Goal: Transaction & Acquisition: Subscribe to service/newsletter

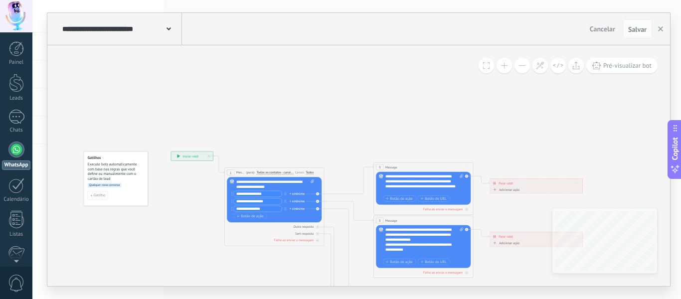
click at [510, 64] on button at bounding box center [504, 65] width 15 height 15
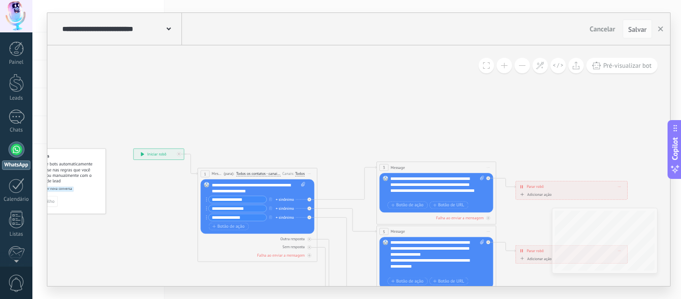
click at [510, 64] on button at bounding box center [504, 65] width 15 height 15
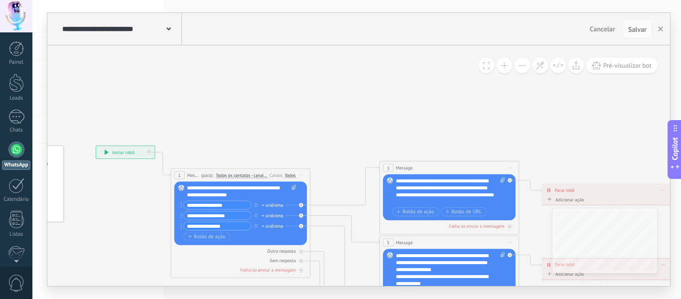
click at [510, 64] on button at bounding box center [504, 65] width 15 height 15
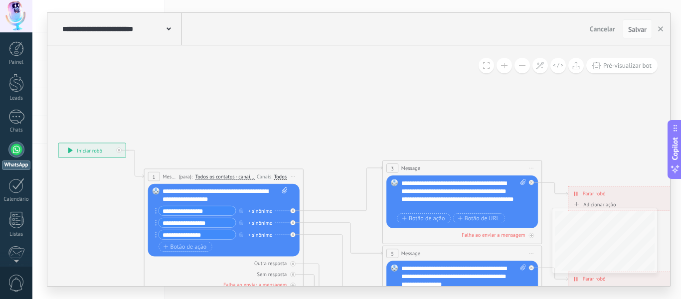
drag, startPoint x: 482, startPoint y: 110, endPoint x: 455, endPoint y: 72, distance: 46.2
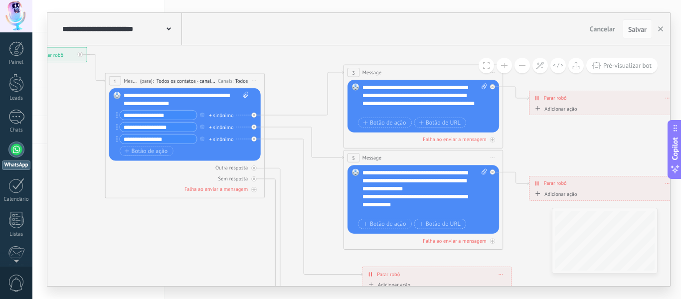
drag, startPoint x: 330, startPoint y: 147, endPoint x: 316, endPoint y: 88, distance: 60.4
click at [316, 88] on icon at bounding box center [442, 255] width 1244 height 814
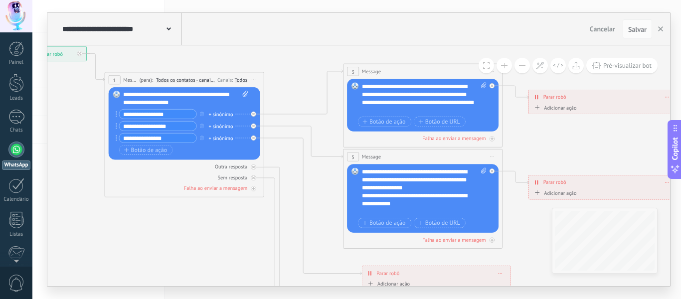
click at [181, 115] on input "**********" at bounding box center [157, 114] width 77 height 9
type input "*"
type input "**********"
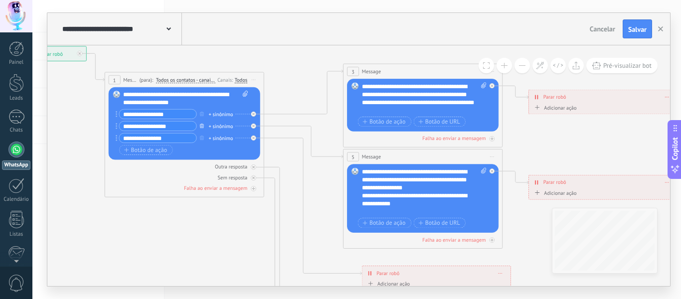
click at [203, 124] on icon "button" at bounding box center [202, 125] width 4 height 5
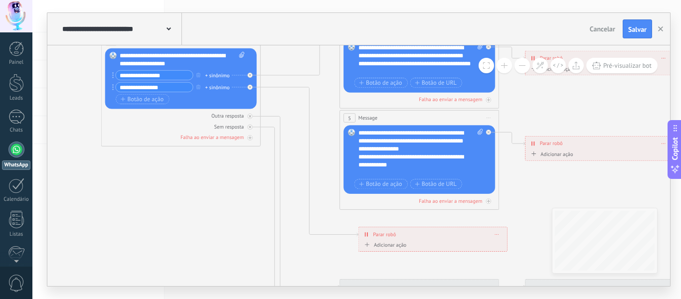
drag, startPoint x: 304, startPoint y: 163, endPoint x: 301, endPoint y: 124, distance: 39.1
click at [301, 124] on icon at bounding box center [438, 215] width 1244 height 814
click at [485, 116] on span "Iniciar pré-visualização aqui Renomear Duplicar Excluir" at bounding box center [489, 117] width 13 height 11
click at [497, 169] on div "Excluir" at bounding box center [531, 169] width 91 height 13
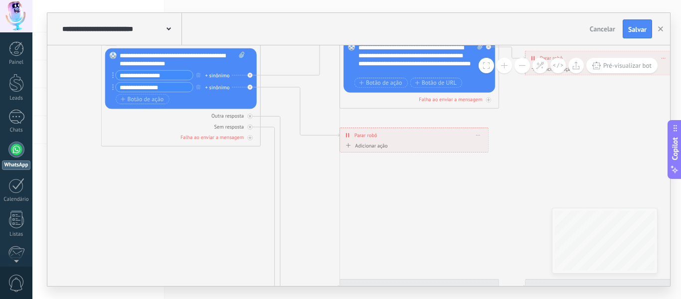
drag, startPoint x: 410, startPoint y: 234, endPoint x: 388, endPoint y: 135, distance: 101.6
click at [388, 135] on div "**********" at bounding box center [414, 135] width 149 height 14
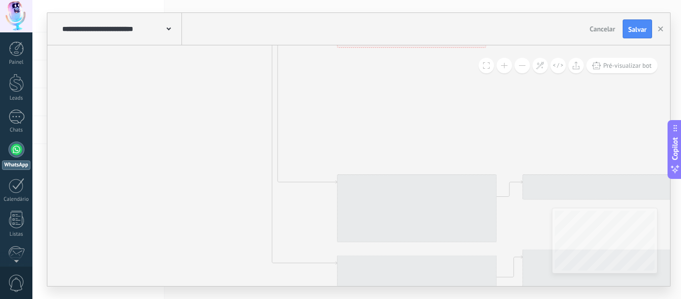
drag, startPoint x: 401, startPoint y: 250, endPoint x: 396, endPoint y: 116, distance: 134.7
click at [396, 116] on icon at bounding box center [435, 89] width 1244 height 772
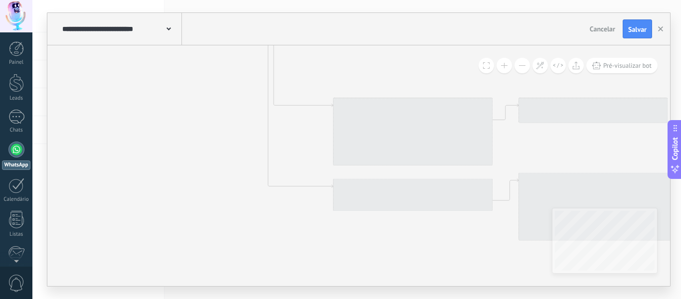
drag, startPoint x: 379, startPoint y: 154, endPoint x: 377, endPoint y: 107, distance: 46.9
click at [377, 107] on div at bounding box center [413, 132] width 160 height 68
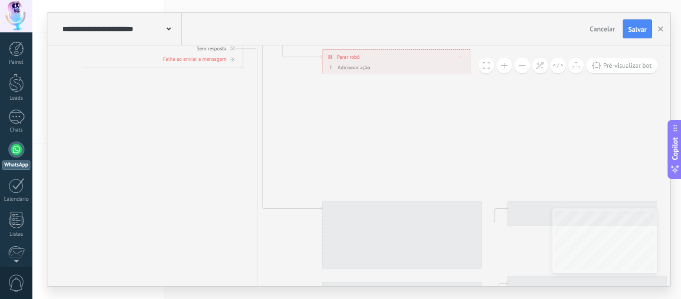
drag, startPoint x: 368, startPoint y: 89, endPoint x: 357, endPoint y: 194, distance: 105.8
click at [357, 194] on icon at bounding box center [421, 116] width 1244 height 772
click at [331, 218] on div at bounding box center [402, 237] width 160 height 68
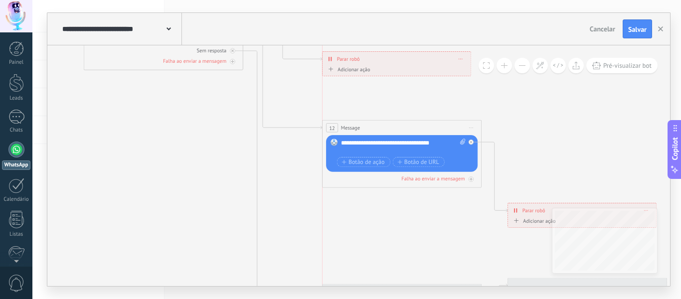
drag, startPoint x: 348, startPoint y: 205, endPoint x: 345, endPoint y: 123, distance: 82.8
click at [345, 123] on div "12 Message ******* (para): Todos os contatos - canais selecionados Todos os con…" at bounding box center [402, 128] width 159 height 15
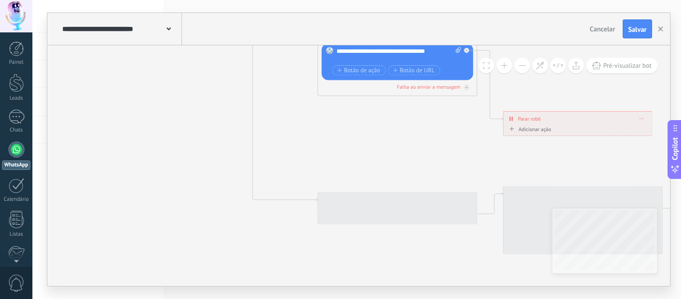
drag, startPoint x: 396, startPoint y: 257, endPoint x: 392, endPoint y: 167, distance: 90.9
click at [392, 167] on icon at bounding box center [416, 26] width 1244 height 772
click at [332, 198] on div at bounding box center [398, 208] width 160 height 32
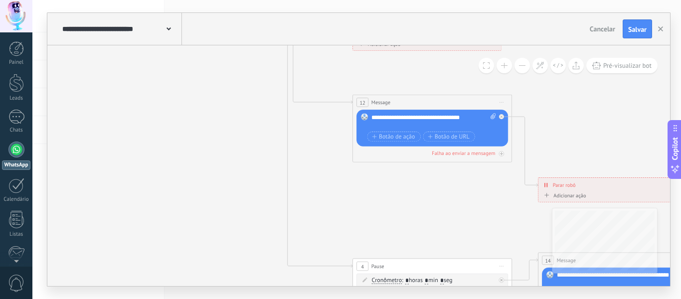
drag, startPoint x: 265, startPoint y: 106, endPoint x: 350, endPoint y: 242, distance: 160.0
click at [354, 248] on icon at bounding box center [451, 92] width 1244 height 772
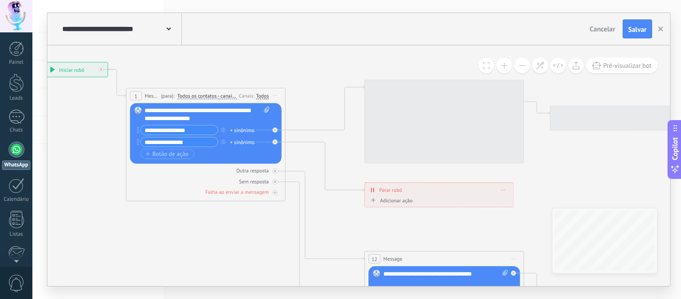
drag, startPoint x: 267, startPoint y: 148, endPoint x: 225, endPoint y: 229, distance: 91.4
click at [225, 229] on icon at bounding box center [463, 249] width 1244 height 772
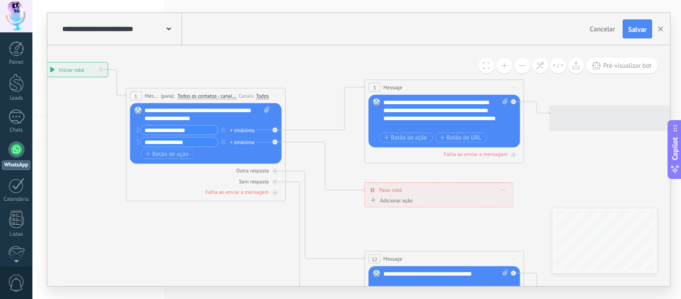
click at [348, 140] on icon at bounding box center [463, 249] width 1244 height 772
drag, startPoint x: 382, startPoint y: 101, endPoint x: 410, endPoint y: 110, distance: 29.5
click at [394, 106] on div "Substituir Remover Converter para mensagem de voz Arraste a imagem aqui para an…" at bounding box center [445, 121] width 152 height 53
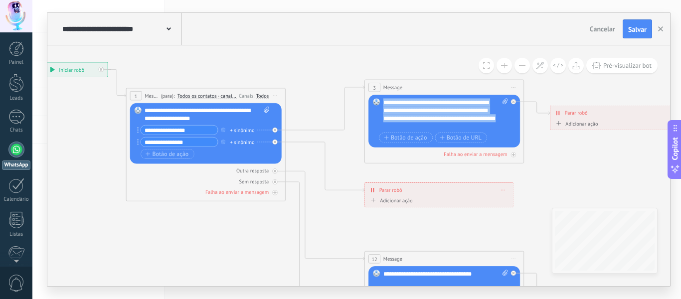
drag, startPoint x: 494, startPoint y: 127, endPoint x: 377, endPoint y: 102, distance: 119.9
click at [377, 102] on div "Substituir Remover Converter para mensagem de voz Arraste a imagem aqui para an…" at bounding box center [445, 121] width 152 height 53
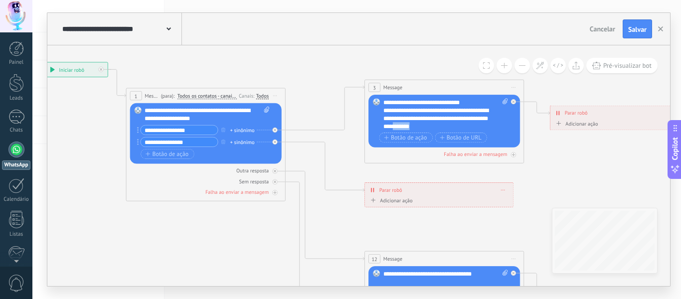
drag, startPoint x: 413, startPoint y: 126, endPoint x: 442, endPoint y: 126, distance: 28.9
click at [442, 126] on div "**********" at bounding box center [445, 114] width 125 height 32
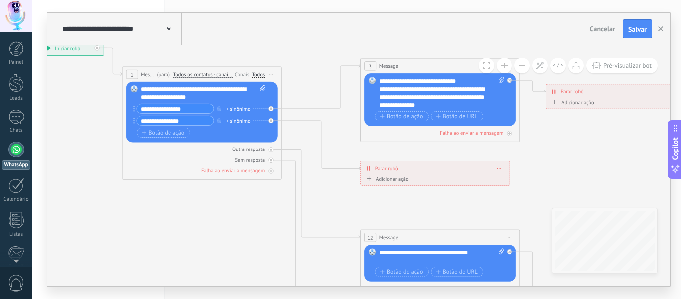
drag, startPoint x: 347, startPoint y: 168, endPoint x: 343, endPoint y: 146, distance: 21.8
click at [343, 146] on icon at bounding box center [459, 227] width 1244 height 772
click at [166, 132] on span "Botão de ação" at bounding box center [163, 133] width 43 height 6
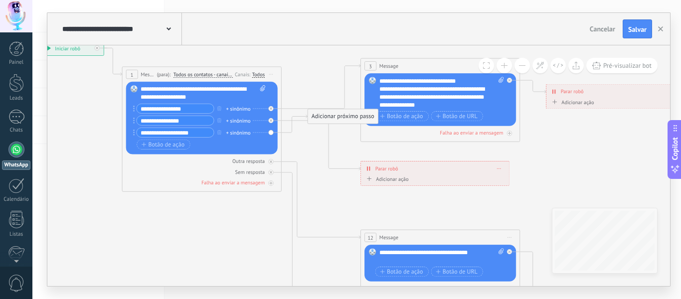
drag, startPoint x: 209, startPoint y: 131, endPoint x: 181, endPoint y: 134, distance: 29.1
click at [181, 134] on input "**********" at bounding box center [175, 132] width 77 height 9
drag, startPoint x: 183, startPoint y: 132, endPoint x: 116, endPoint y: 130, distance: 67.3
click at [36, 41] on div "**********" at bounding box center [36, 41] width 0 height 0
type input "**********"
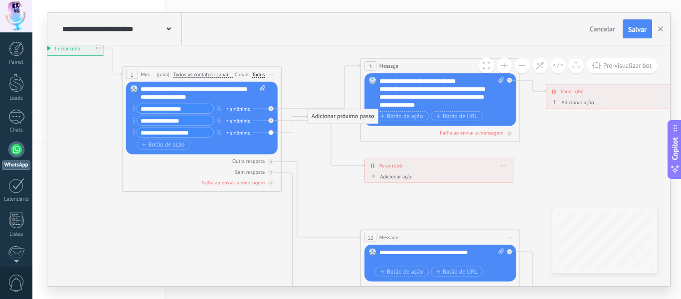
click at [399, 165] on span "Parar robô" at bounding box center [391, 165] width 23 height 7
drag, startPoint x: 385, startPoint y: 162, endPoint x: 385, endPoint y: 149, distance: 13.0
click at [385, 149] on span "Parar robô" at bounding box center [391, 152] width 23 height 7
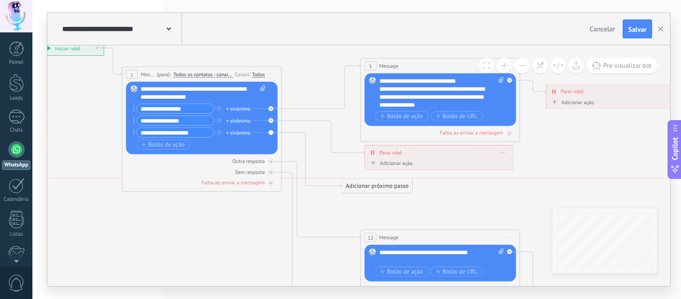
drag, startPoint x: 339, startPoint y: 118, endPoint x: 373, endPoint y: 191, distance: 80.5
click at [373, 191] on div "Adicionar próximo passo" at bounding box center [377, 186] width 70 height 13
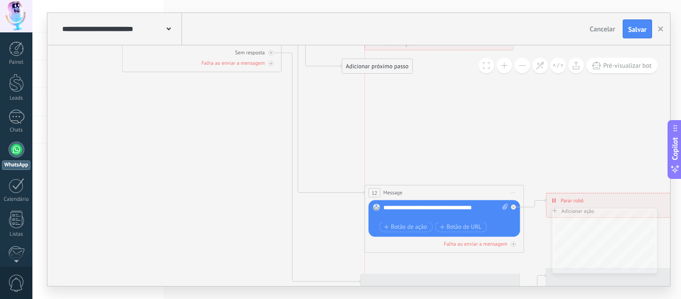
drag, startPoint x: 417, startPoint y: 117, endPoint x: 423, endPoint y: 192, distance: 75.6
click at [423, 192] on div "12 Message ******* (para): Todos os contatos - canais selecionados Todos os con…" at bounding box center [444, 193] width 159 height 15
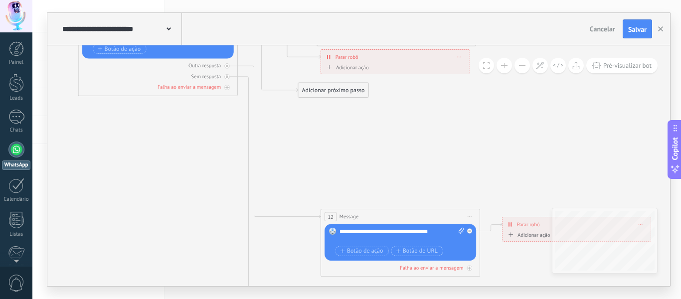
drag, startPoint x: 346, startPoint y: 218, endPoint x: 296, endPoint y: 245, distance: 57.4
click at [296, 245] on icon at bounding box center [415, 132] width 1244 height 772
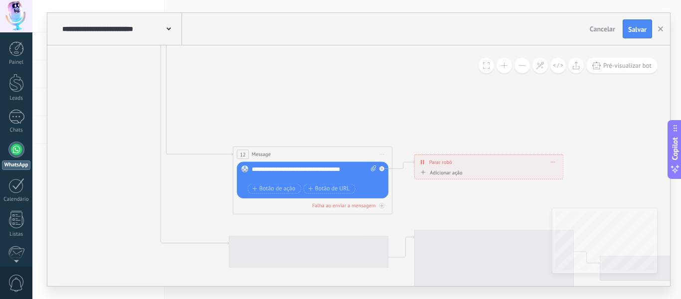
drag, startPoint x: 338, startPoint y: 154, endPoint x: 251, endPoint y: 80, distance: 114.2
click at [251, 80] on icon at bounding box center [327, 69] width 1244 height 772
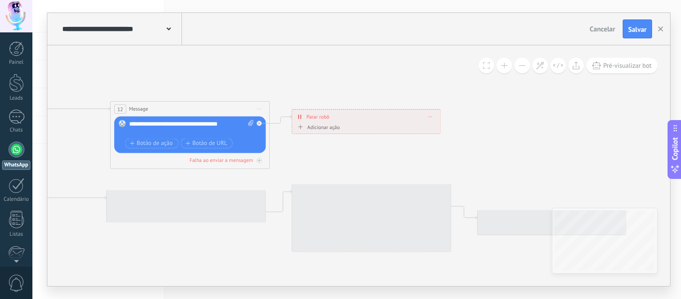
drag, startPoint x: 398, startPoint y: 207, endPoint x: 281, endPoint y: 171, distance: 122.9
click at [281, 171] on icon at bounding box center [205, 24] width 1244 height 772
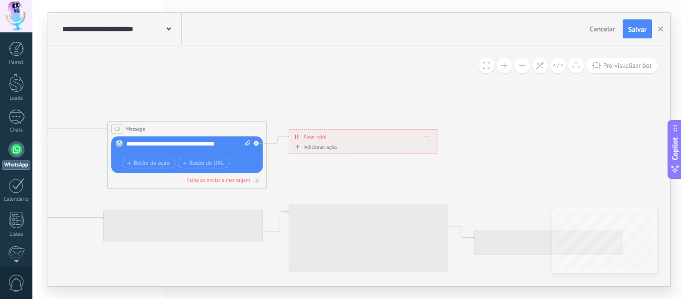
drag, startPoint x: 272, startPoint y: 251, endPoint x: 266, endPoint y: 279, distance: 28.9
click at [266, 279] on icon at bounding box center [202, 44] width 1244 height 772
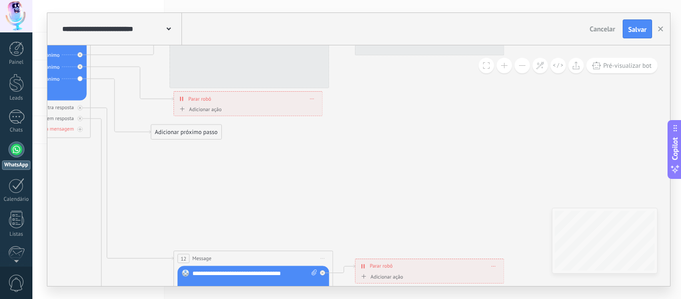
drag, startPoint x: 269, startPoint y: 84, endPoint x: 358, endPoint y: 215, distance: 158.4
click at [358, 215] on icon at bounding box center [268, 174] width 1244 height 772
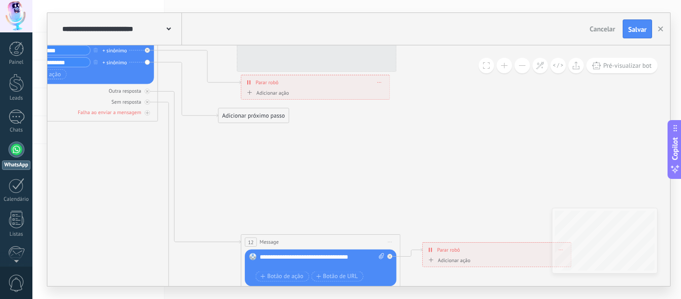
drag, startPoint x: 239, startPoint y: 204, endPoint x: 298, endPoint y: 162, distance: 72.1
click at [298, 162] on icon at bounding box center [335, 157] width 1244 height 772
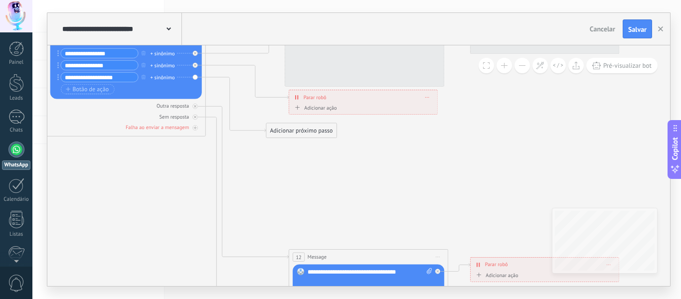
drag, startPoint x: 221, startPoint y: 130, endPoint x: 258, endPoint y: 161, distance: 48.1
click at [258, 161] on icon at bounding box center [383, 172] width 1244 height 772
click at [302, 134] on div "Adicionar próximo passo" at bounding box center [301, 130] width 70 height 13
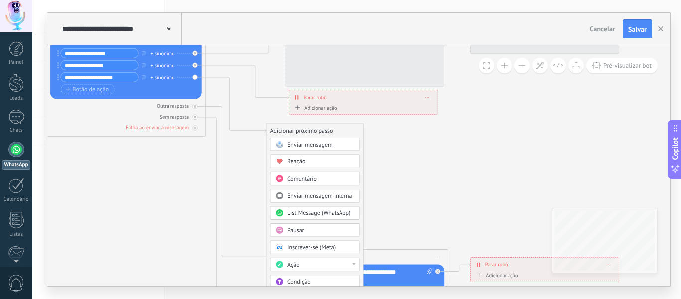
click at [304, 146] on span "Enviar mensagem" at bounding box center [309, 144] width 45 height 7
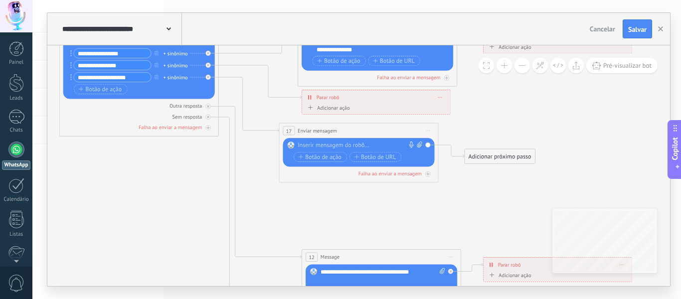
click at [312, 148] on div at bounding box center [357, 146] width 119 height 8
paste div
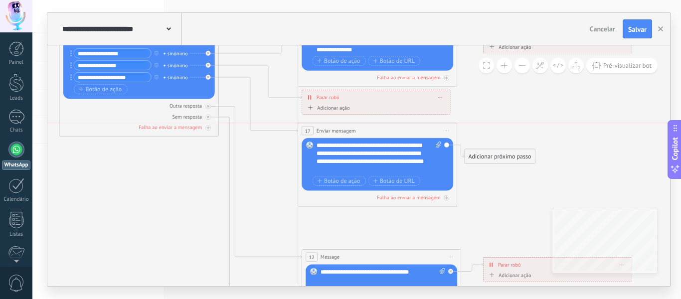
drag, startPoint x: 310, startPoint y: 131, endPoint x: 328, endPoint y: 133, distance: 17.5
click at [328, 133] on span "Enviar mensagem" at bounding box center [336, 130] width 39 height 7
click at [402, 183] on span "Botão de URL" at bounding box center [394, 181] width 42 height 6
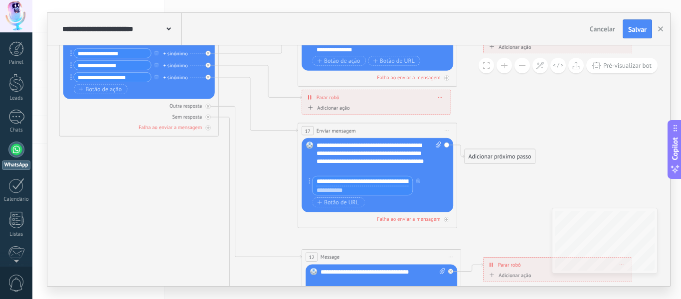
drag, startPoint x: 341, startPoint y: 184, endPoint x: 317, endPoint y: 184, distance: 23.9
click at [317, 184] on input "**********" at bounding box center [363, 181] width 100 height 9
type input "**********"
click at [265, 196] on icon at bounding box center [396, 193] width 1244 height 814
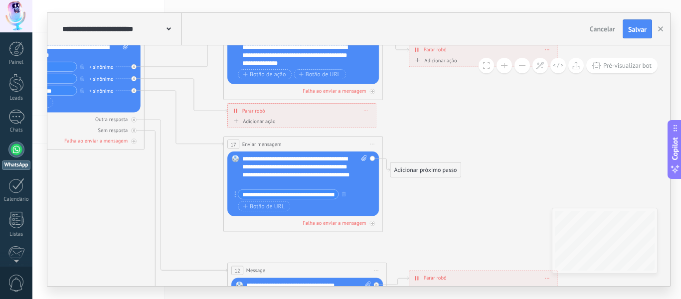
drag, startPoint x: 297, startPoint y: 235, endPoint x: 382, endPoint y: 208, distance: 89.6
click at [218, 250] on icon at bounding box center [322, 207] width 1244 height 814
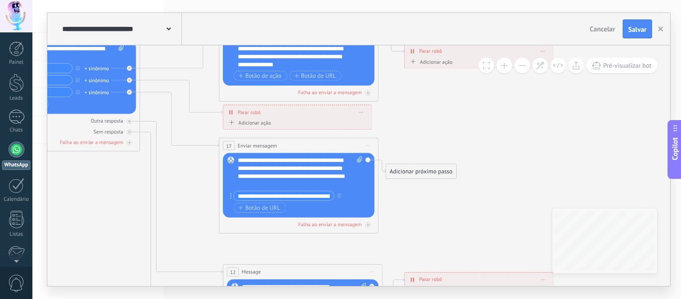
click at [418, 173] on div "Adicionar próximo passo" at bounding box center [421, 171] width 70 height 13
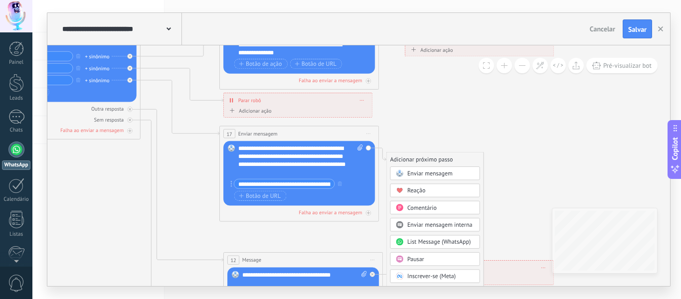
drag, startPoint x: 491, startPoint y: 201, endPoint x: 489, endPoint y: 188, distance: 14.1
click at [492, 189] on icon at bounding box center [318, 196] width 1244 height 814
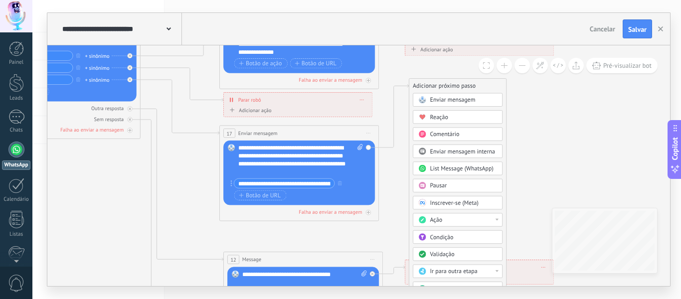
drag, startPoint x: 445, startPoint y: 160, endPoint x: 468, endPoint y: 87, distance: 76.3
click at [468, 87] on div "Adicionar próximo passo" at bounding box center [457, 86] width 97 height 13
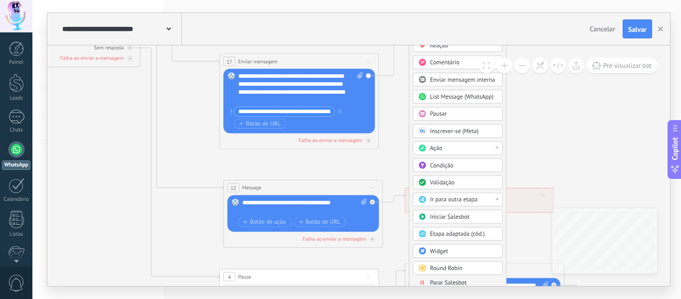
click at [442, 280] on span "Parar Salesbot" at bounding box center [448, 282] width 37 height 7
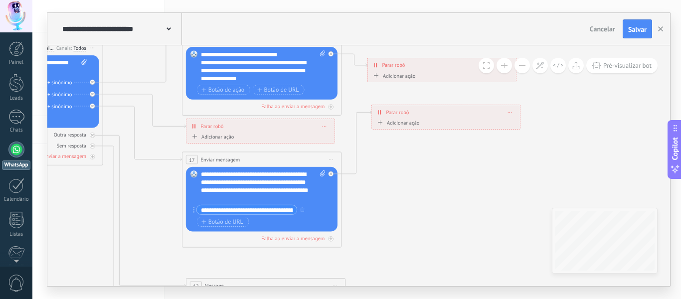
drag, startPoint x: 353, startPoint y: 136, endPoint x: 408, endPoint y: 162, distance: 60.5
click at [440, 235] on icon at bounding box center [280, 222] width 1244 height 814
drag, startPoint x: 420, startPoint y: 119, endPoint x: 419, endPoint y: 172, distance: 52.4
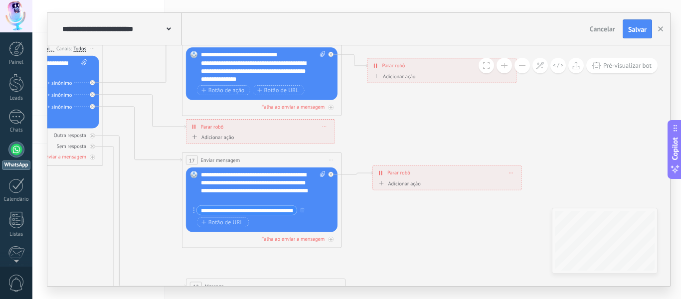
drag, startPoint x: 405, startPoint y: 112, endPoint x: 407, endPoint y: 172, distance: 60.4
click at [407, 172] on span "Parar robô" at bounding box center [398, 172] width 23 height 7
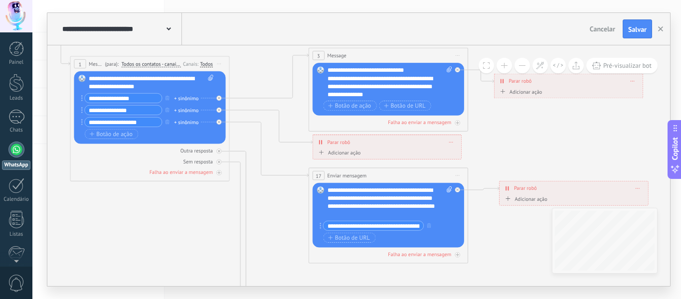
drag, startPoint x: 389, startPoint y: 130, endPoint x: 516, endPoint y: 146, distance: 127.6
click at [516, 146] on icon at bounding box center [407, 238] width 1244 height 814
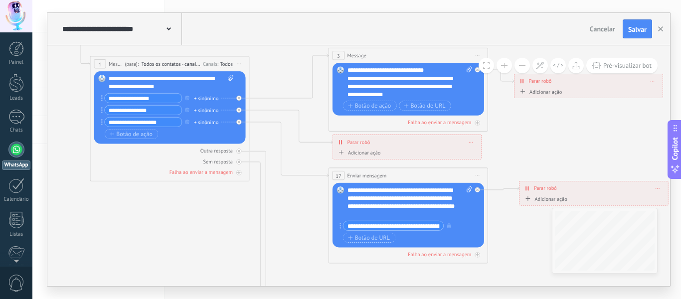
drag, startPoint x: 162, startPoint y: 212, endPoint x: 182, endPoint y: 212, distance: 19.9
click at [182, 212] on icon at bounding box center [427, 238] width 1244 height 814
drag, startPoint x: 362, startPoint y: 205, endPoint x: 304, endPoint y: 217, distance: 59.7
click at [304, 217] on icon at bounding box center [427, 238] width 1244 height 814
click at [626, 25] on button "Salvar" at bounding box center [637, 28] width 29 height 19
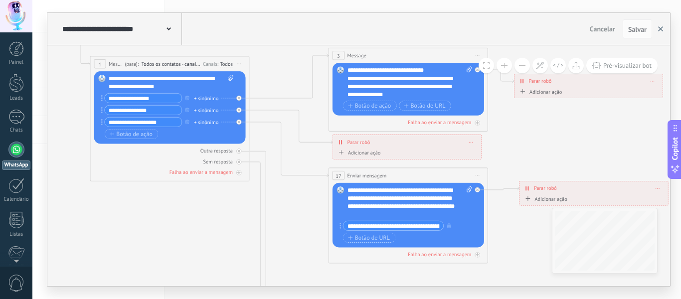
click at [657, 26] on button "button" at bounding box center [660, 28] width 15 height 19
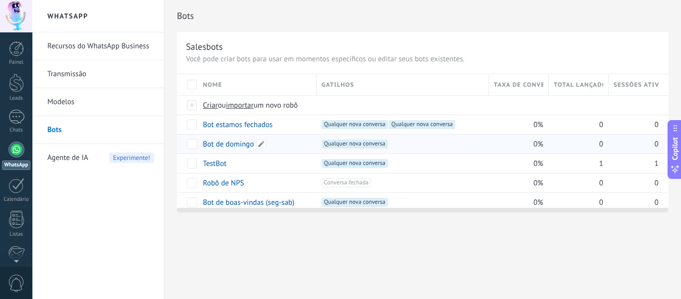
click at [233, 143] on link "Bot de domingo" at bounding box center [228, 144] width 51 height 9
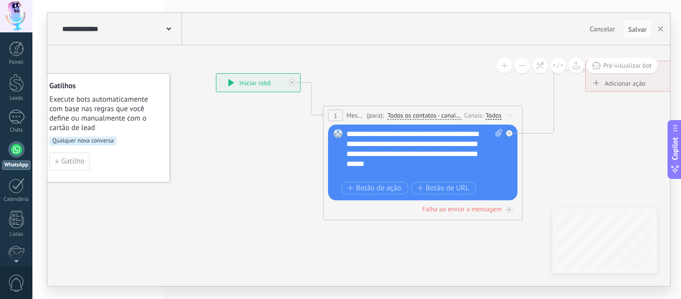
drag, startPoint x: 313, startPoint y: 181, endPoint x: 270, endPoint y: 134, distance: 63.9
drag, startPoint x: 345, startPoint y: 133, endPoint x: 427, endPoint y: 158, distance: 86.0
click at [374, 151] on div "Substituir Remover Converter para mensagem de voz Arraste a imagem aqui para an…" at bounding box center [423, 163] width 190 height 76
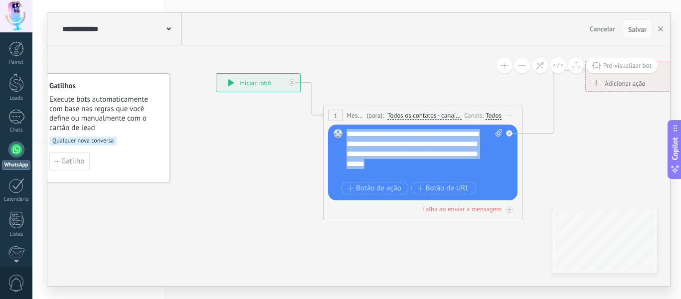
drag, startPoint x: 465, startPoint y: 173, endPoint x: 348, endPoint y: 131, distance: 124.5
click at [348, 131] on div "**********" at bounding box center [425, 154] width 156 height 50
paste div
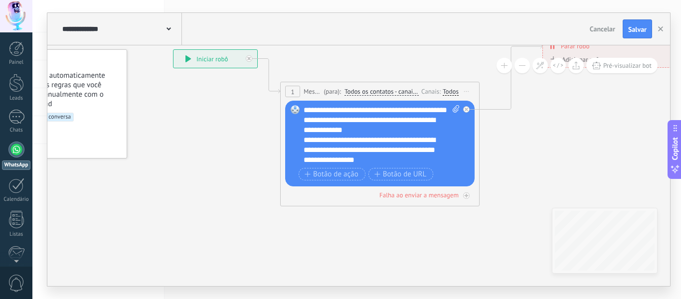
drag, startPoint x: 293, startPoint y: 183, endPoint x: 250, endPoint y: 159, distance: 49.1
click at [381, 135] on div "**********" at bounding box center [373, 125] width 138 height 20
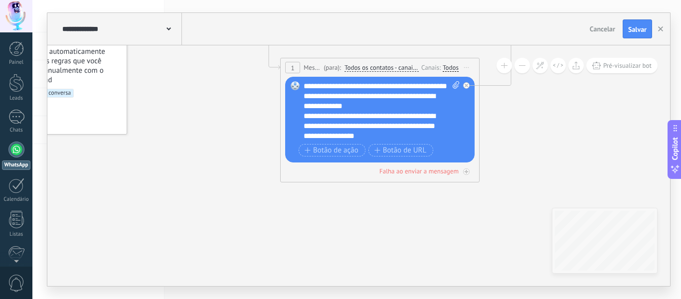
click at [444, 136] on div "**********" at bounding box center [382, 111] width 156 height 60
click at [382, 111] on div "**********" at bounding box center [373, 101] width 138 height 20
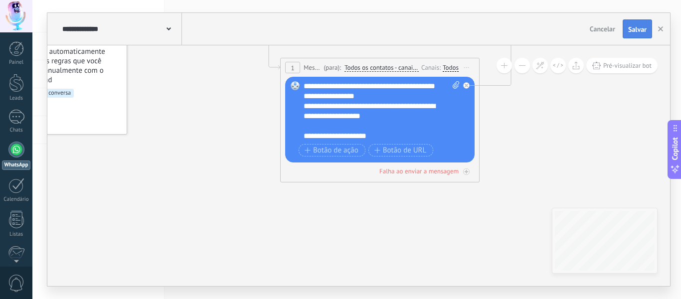
click at [638, 32] on span "Salvar" at bounding box center [637, 29] width 18 height 7
click at [659, 29] on icon "button" at bounding box center [660, 28] width 5 height 5
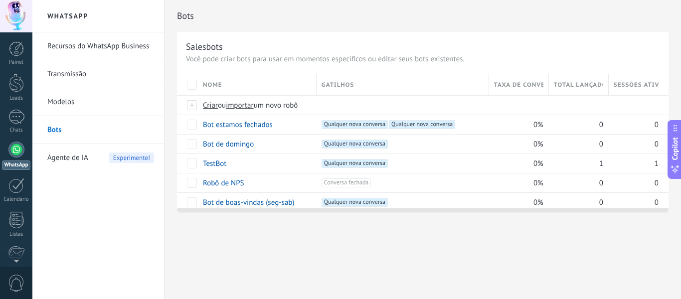
click at [243, 204] on div at bounding box center [423, 208] width 492 height 8
click at [240, 201] on link "Bot de boas-vindas (seg-sab)" at bounding box center [249, 202] width 92 height 9
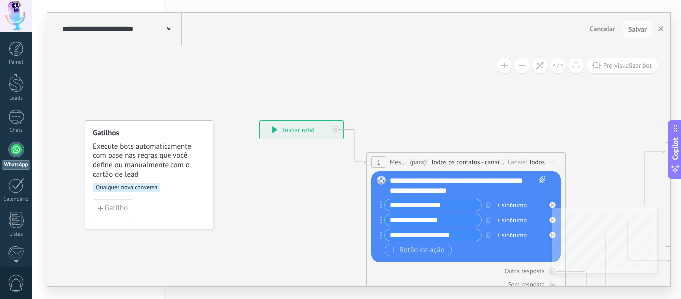
click at [126, 186] on span "Qualquer nova conversa" at bounding box center [126, 188] width 67 height 9
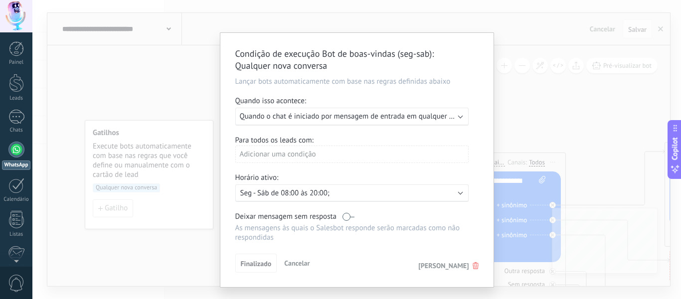
click at [458, 191] on b at bounding box center [460, 192] width 5 height 5
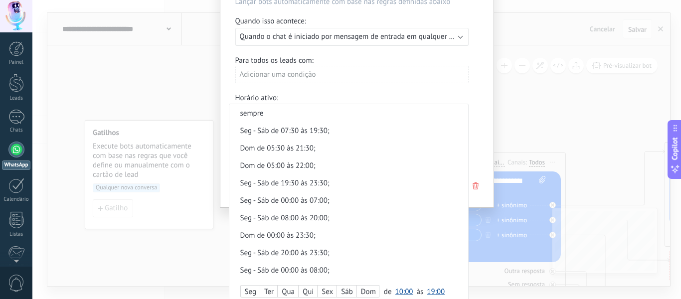
scroll to position [87, 0]
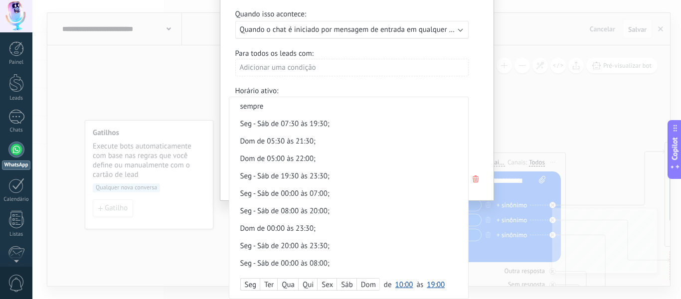
drag, startPoint x: 279, startPoint y: 127, endPoint x: 247, endPoint y: 273, distance: 149.6
click at [247, 273] on div "Seg Ter Qua Qui Sex Sáb Dom de 00:00 00:30 01:00 01:30 02:00 02:30 03:00 03:30 …" at bounding box center [348, 284] width 239 height 25
click at [250, 283] on div "Seg" at bounding box center [250, 285] width 19 height 14
click at [287, 283] on div "Qua" at bounding box center [288, 285] width 20 height 14
click at [314, 288] on div "Qui" at bounding box center [308, 285] width 18 height 14
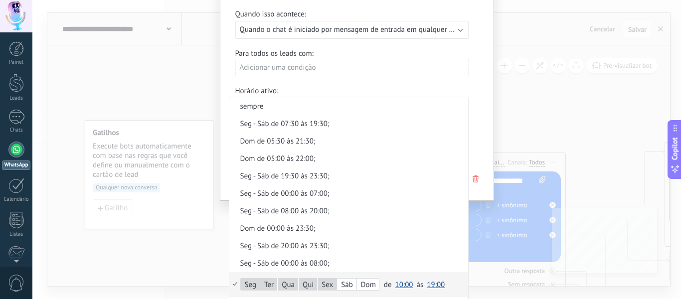
click at [352, 284] on div "Sáb" at bounding box center [346, 285] width 19 height 14
click at [407, 286] on span "10:00" at bounding box center [404, 284] width 18 height 9
click at [403, 233] on span "07:30" at bounding box center [406, 233] width 28 height 9
click at [437, 286] on span "19:00" at bounding box center [436, 284] width 18 height 9
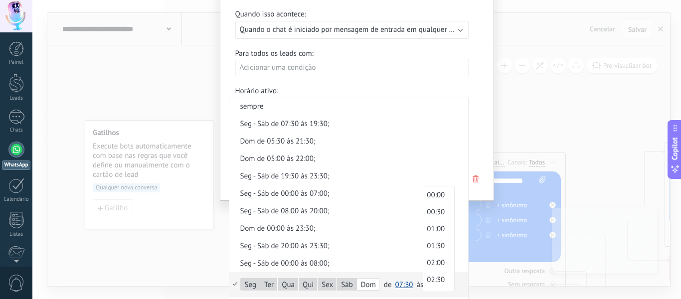
scroll to position [601, 0]
click at [435, 289] on span "20:30" at bounding box center [437, 289] width 28 height 9
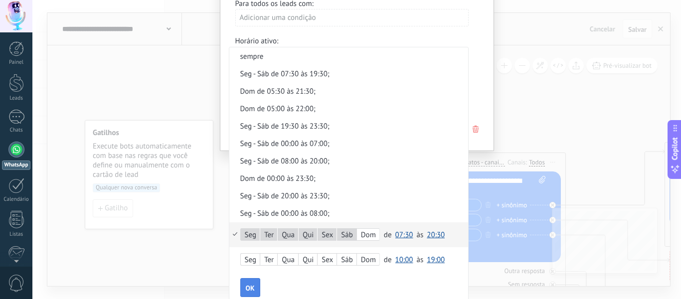
click at [250, 284] on button "OK" at bounding box center [250, 287] width 20 height 19
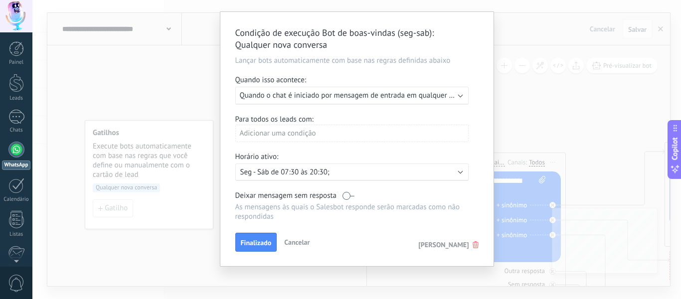
scroll to position [21, 0]
click at [255, 242] on span "Finalizado" at bounding box center [256, 242] width 31 height 7
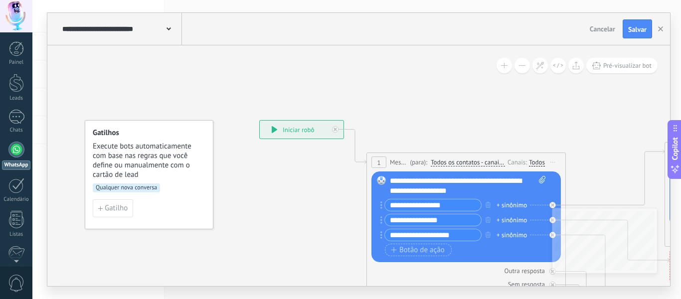
scroll to position [0, 0]
click at [626, 23] on button "Salvar" at bounding box center [637, 28] width 29 height 19
click at [663, 26] on icon "button" at bounding box center [660, 28] width 5 height 5
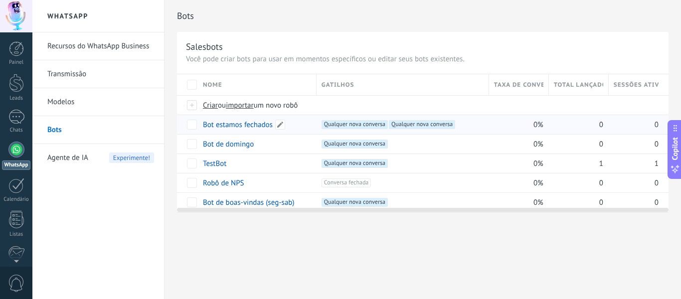
click at [228, 126] on link "Bot estamos fechados" at bounding box center [238, 124] width 70 height 9
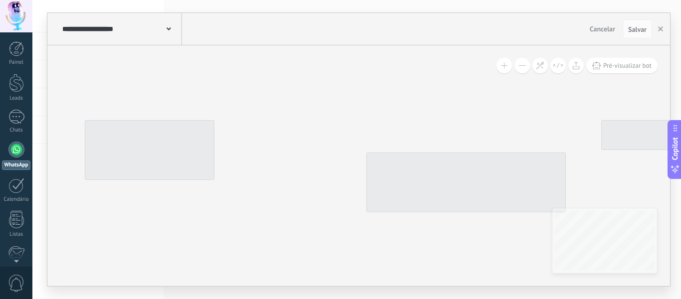
drag, startPoint x: 343, startPoint y: 106, endPoint x: 385, endPoint y: 86, distance: 46.2
click at [385, 86] on div "Pré-visualizar bot" at bounding box center [358, 165] width 623 height 241
click at [659, 29] on icon "button" at bounding box center [660, 28] width 5 height 5
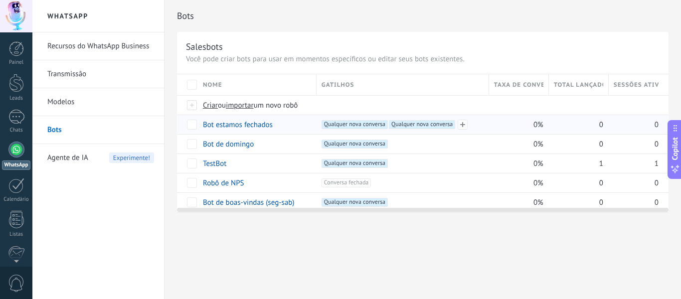
click at [369, 123] on span "Qualquer nova conversa +1" at bounding box center [355, 124] width 66 height 9
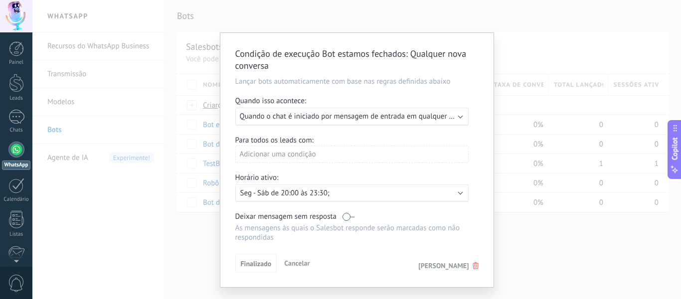
click at [460, 191] on b at bounding box center [460, 192] width 5 height 5
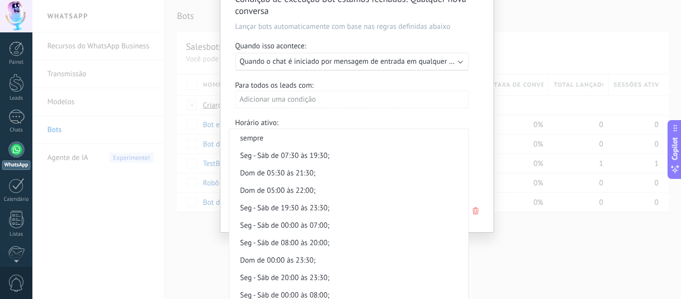
scroll to position [104, 0]
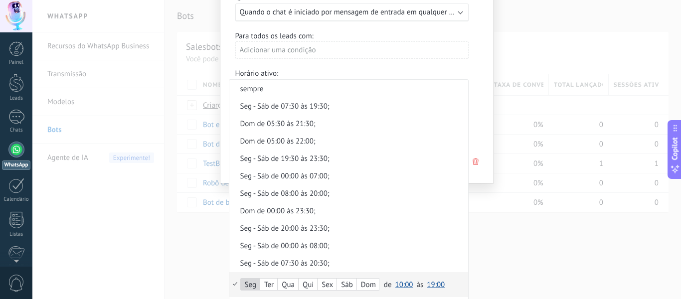
click at [273, 281] on div "Ter" at bounding box center [268, 285] width 17 height 14
click at [287, 281] on div "Qua" at bounding box center [288, 285] width 20 height 14
click at [392, 283] on div "de 00:00 00:30 01:00 01:30 02:00 02:30 03:00 03:30 04:00 04:30 05:00 05:30 06:0…" at bounding box center [414, 284] width 61 height 13
click at [397, 283] on span "10:00" at bounding box center [404, 284] width 18 height 9
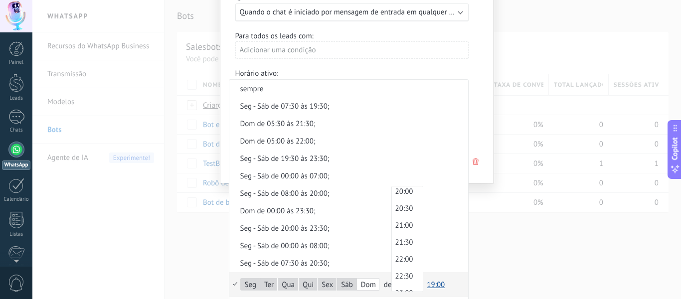
scroll to position [697, 0]
click at [401, 194] on span "20:30" at bounding box center [406, 193] width 28 height 9
click at [430, 286] on span "19:00" at bounding box center [436, 284] width 18 height 9
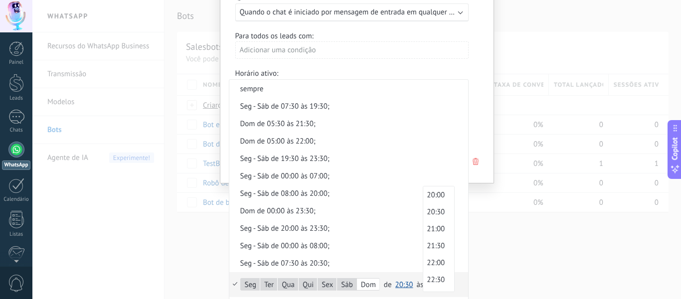
scroll to position [709, 0]
click at [430, 282] on span "23:30" at bounding box center [437, 283] width 28 height 9
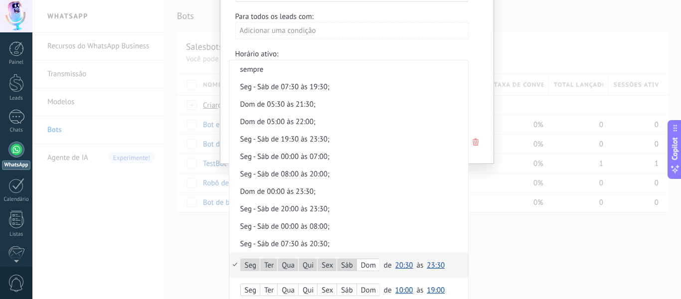
scroll to position [154, 0]
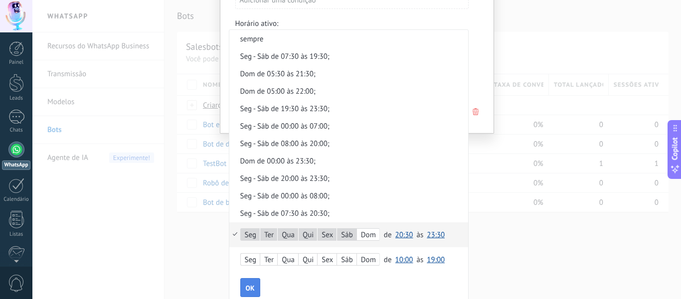
click at [250, 284] on button "OK" at bounding box center [250, 287] width 20 height 19
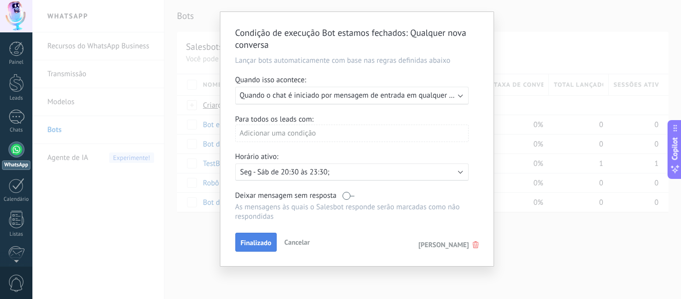
click at [259, 246] on span "Finalizado" at bounding box center [256, 242] width 31 height 7
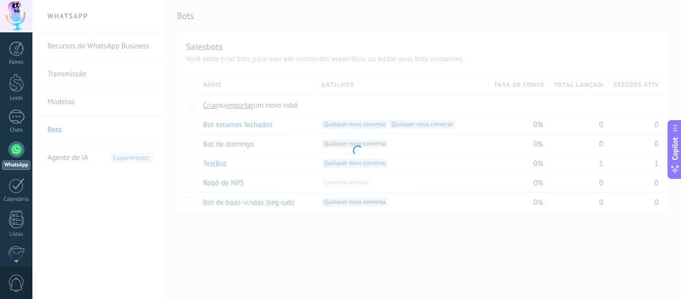
scroll to position [0, 0]
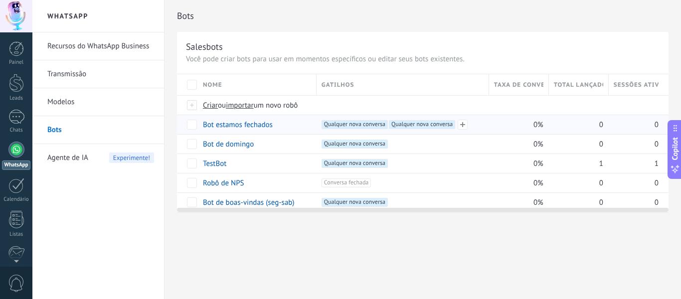
click at [420, 123] on span "Qualquer nova conversa +0" at bounding box center [422, 124] width 66 height 9
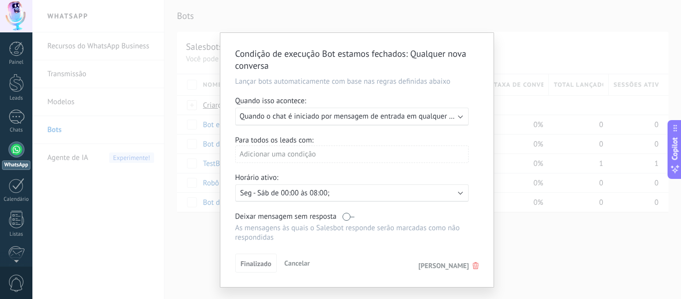
click at [431, 191] on div "Ativo: Seg - Sáb de 00:00 às 08:00;" at bounding box center [352, 193] width 224 height 9
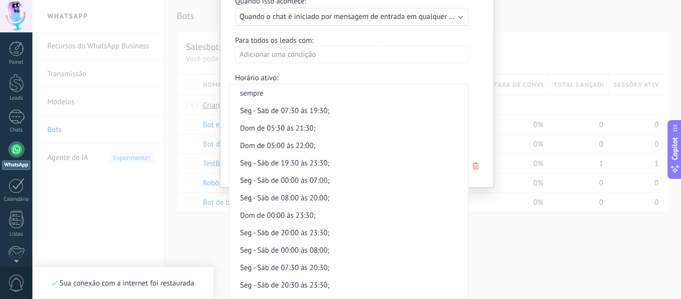
scroll to position [122, 0]
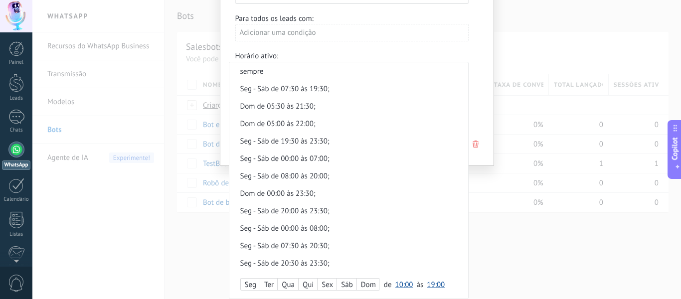
click at [252, 280] on div "Seg" at bounding box center [250, 285] width 19 height 14
click at [287, 283] on div "Qua" at bounding box center [288, 285] width 20 height 14
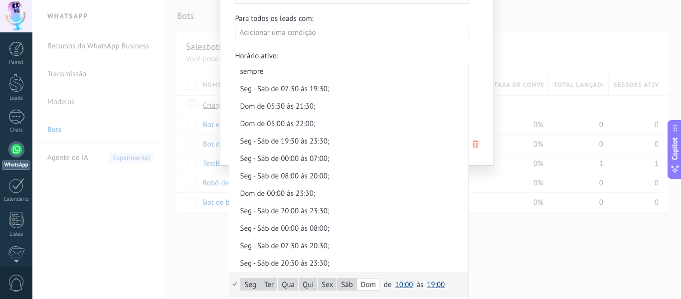
click at [390, 282] on div "de 00:00 00:30 01:00 01:30 02:00 02:30 03:00 03:30 04:00 04:30 05:00 05:30 06:0…" at bounding box center [414, 284] width 61 height 13
click at [396, 282] on span "10:00" at bounding box center [404, 284] width 18 height 9
click at [405, 193] on span "00:00" at bounding box center [406, 195] width 28 height 9
click at [430, 287] on span "19:00" at bounding box center [436, 284] width 18 height 9
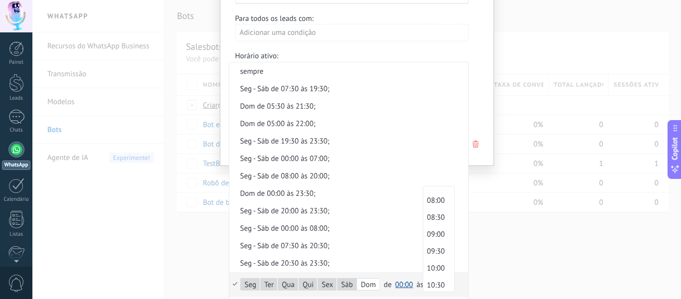
scroll to position [250, 0]
click at [429, 198] on span "07:30" at bounding box center [437, 198] width 28 height 9
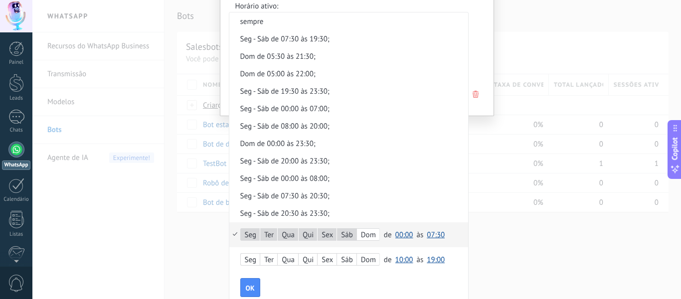
scroll to position [184, 0]
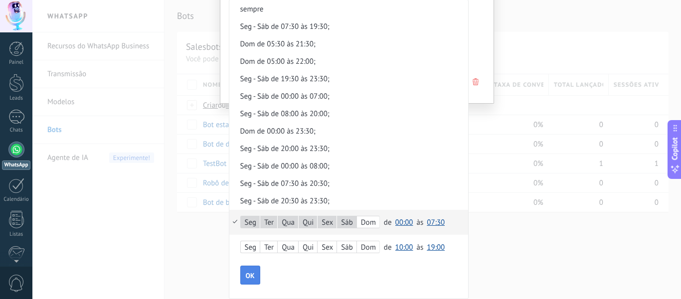
click at [253, 274] on span "OK" at bounding box center [250, 275] width 9 height 7
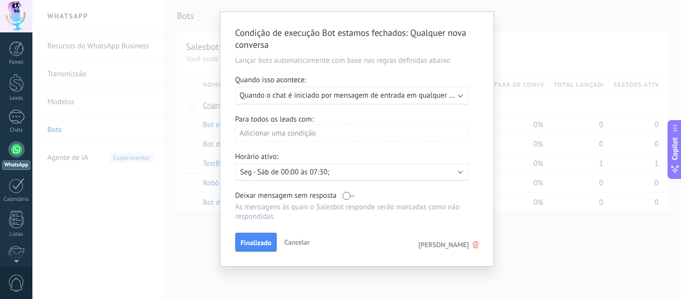
scroll to position [21, 0]
click at [260, 236] on button "Finalizado" at bounding box center [256, 242] width 42 height 19
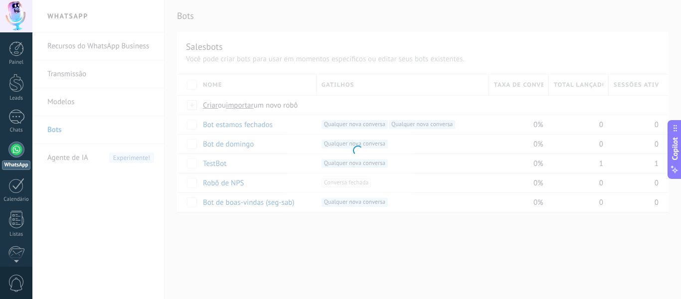
scroll to position [0, 0]
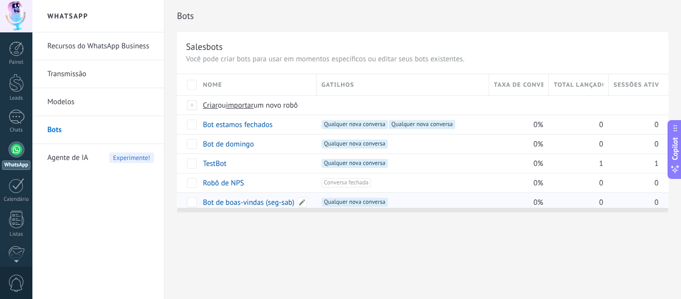
click at [245, 203] on link "Bot de boas-vindas (seg-sab)" at bounding box center [249, 202] width 92 height 9
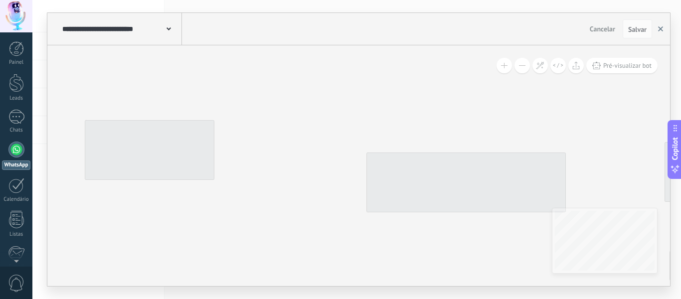
click at [660, 28] on use "button" at bounding box center [660, 28] width 5 height 5
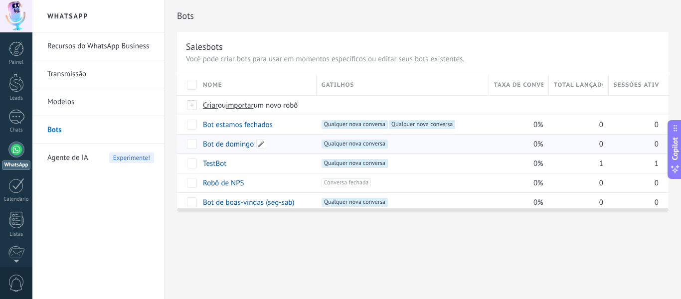
click at [232, 143] on link "Bot de domingo" at bounding box center [228, 144] width 51 height 9
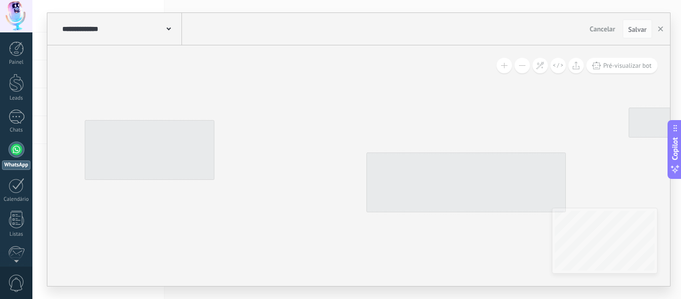
drag, startPoint x: 263, startPoint y: 211, endPoint x: 194, endPoint y: 119, distance: 115.0
click at [195, 119] on div "Pré-visualizar bot" at bounding box center [358, 165] width 623 height 241
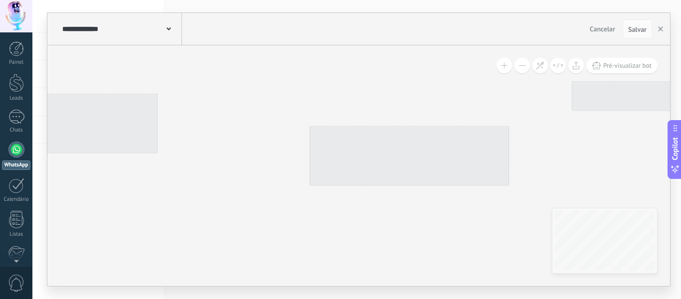
drag, startPoint x: 308, startPoint y: 190, endPoint x: 251, endPoint y: 148, distance: 70.9
click at [251, 148] on icon at bounding box center [277, 131] width 150 height 75
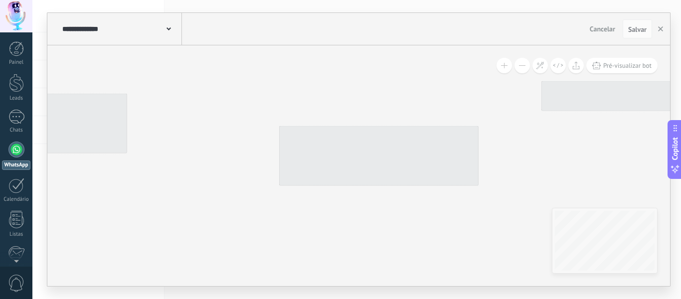
click at [184, 46] on div "Pré-visualizar bot" at bounding box center [358, 165] width 623 height 241
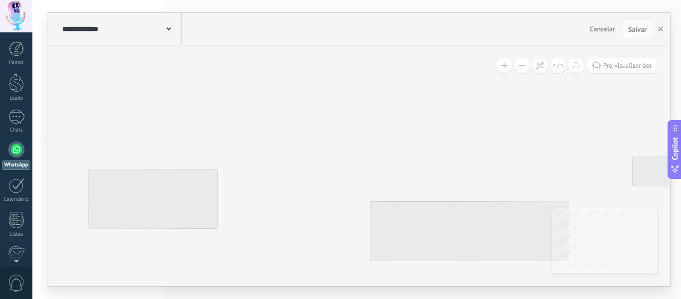
click at [301, 229] on icon at bounding box center [338, 206] width 150 height 75
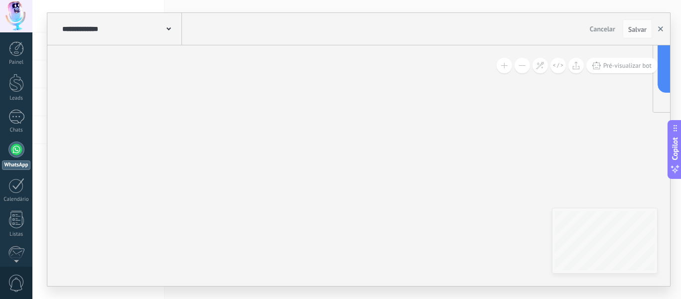
click at [662, 25] on button "button" at bounding box center [660, 28] width 15 height 19
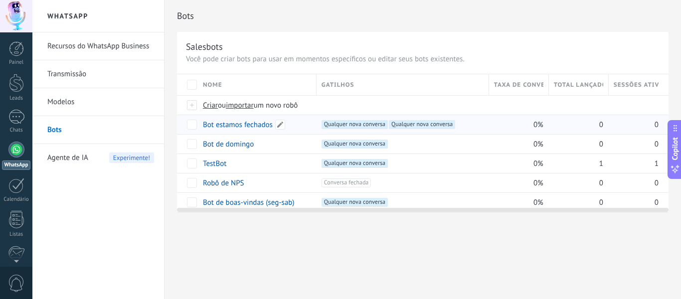
click at [296, 123] on div "Bot estamos fechados" at bounding box center [255, 124] width 114 height 19
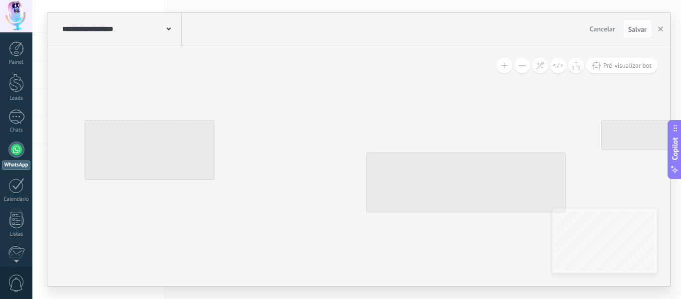
click at [192, 152] on div at bounding box center [150, 150] width 130 height 60
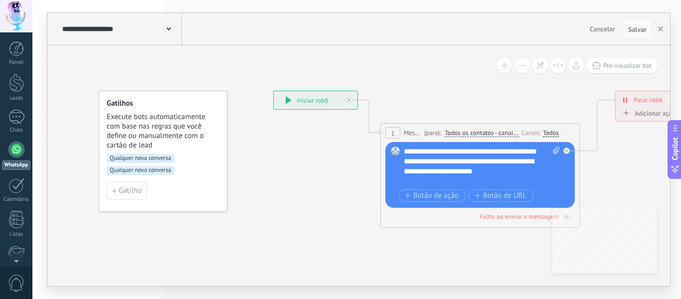
click at [206, 122] on span "Execute bots automaticamente com base nas regras que você define ou manualmente…" at bounding box center [164, 131] width 114 height 38
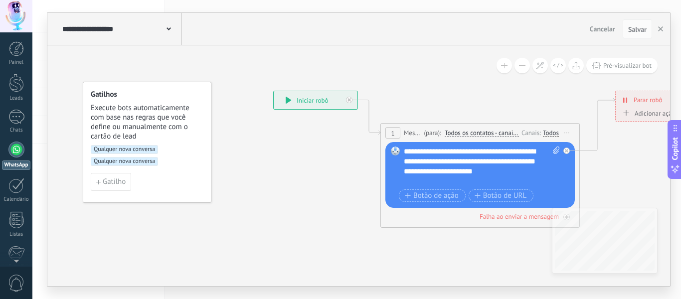
click at [190, 113] on span "Execute bots automaticamente com base nas regras que você define ou manualmente…" at bounding box center [148, 122] width 114 height 38
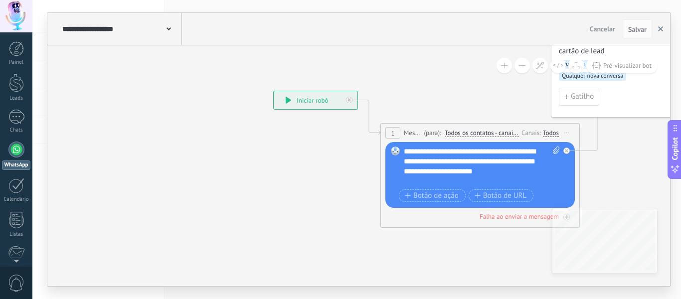
drag, startPoint x: 658, startPoint y: 28, endPoint x: 572, endPoint y: 61, distance: 92.1
click at [659, 28] on icon "button" at bounding box center [660, 28] width 5 height 5
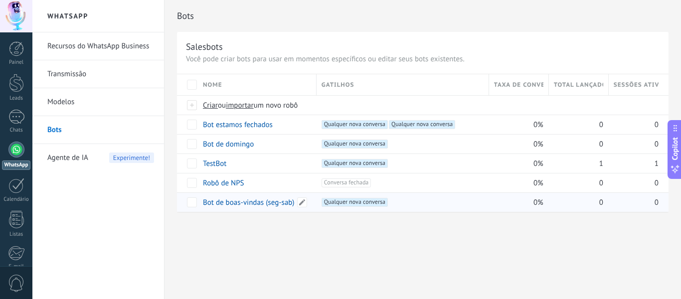
click at [261, 204] on link "Bot de boas-vindas (seg-sab)" at bounding box center [249, 202] width 92 height 9
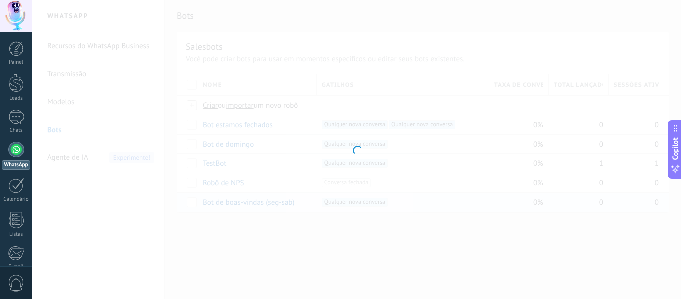
type input "**********"
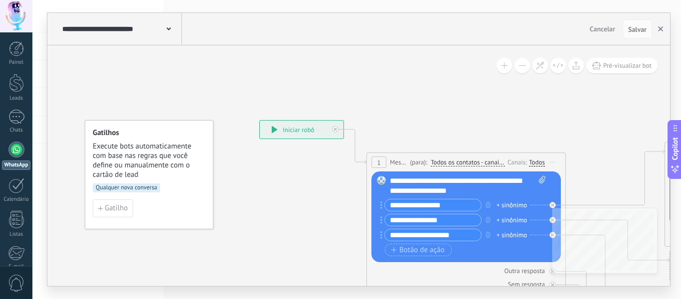
click at [660, 24] on button "button" at bounding box center [660, 28] width 15 height 19
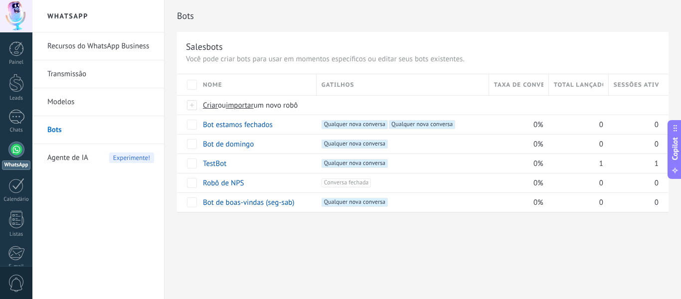
drag, startPoint x: 98, startPoint y: 50, endPoint x: 109, endPoint y: 48, distance: 10.6
click at [98, 50] on link "Recursos do WhatsApp Business" at bounding box center [100, 46] width 107 height 28
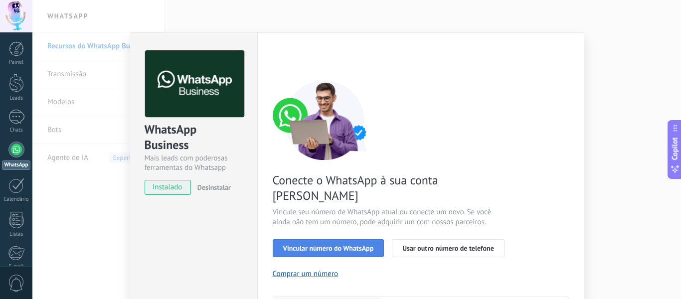
click at [341, 245] on span "Vincular número do WhatsApp" at bounding box center [328, 248] width 91 height 7
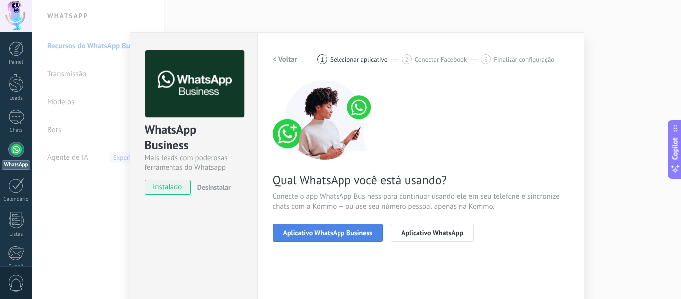
click at [346, 230] on span "Aplicativo WhatsApp Business" at bounding box center [327, 232] width 89 height 7
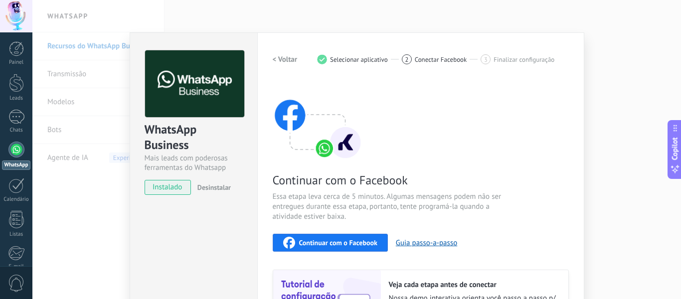
click at [340, 242] on span "Continuar com o Facebook" at bounding box center [338, 242] width 78 height 7
click at [317, 243] on span "Continuar com o Facebook" at bounding box center [338, 242] width 78 height 7
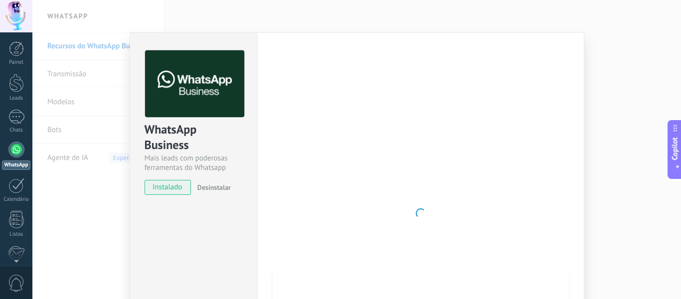
click at [121, 232] on div "WhatsApp Business Mais leads com poderosas ferramentas do Whatsapp instalado De…" at bounding box center [356, 149] width 649 height 299
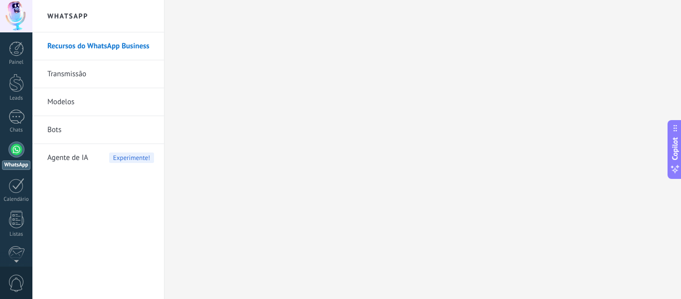
click at [92, 43] on link "Recursos do WhatsApp Business" at bounding box center [100, 46] width 107 height 28
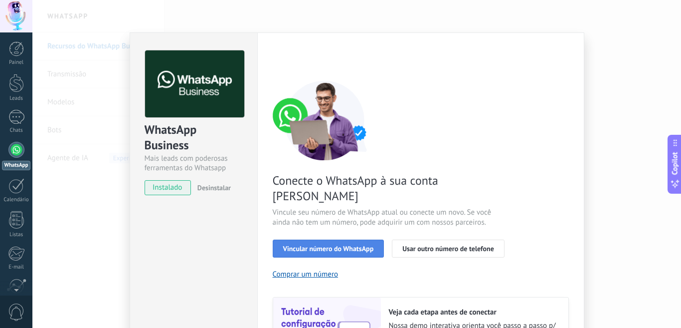
click at [329, 239] on button "Vincular número do WhatsApp" at bounding box center [329, 248] width 112 height 18
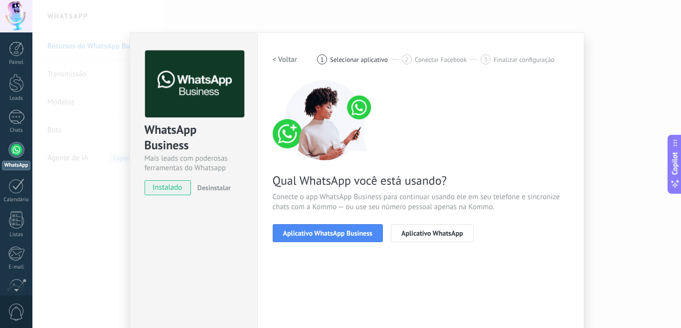
click at [329, 237] on button "Aplicativo WhatsApp Business" at bounding box center [328, 233] width 110 height 18
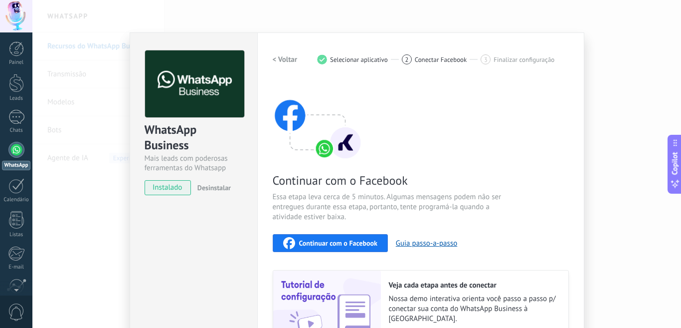
click at [329, 237] on div "Continuar com o Facebook" at bounding box center [330, 243] width 94 height 12
click at [322, 241] on span "Continuar com o Facebook" at bounding box center [338, 242] width 78 height 7
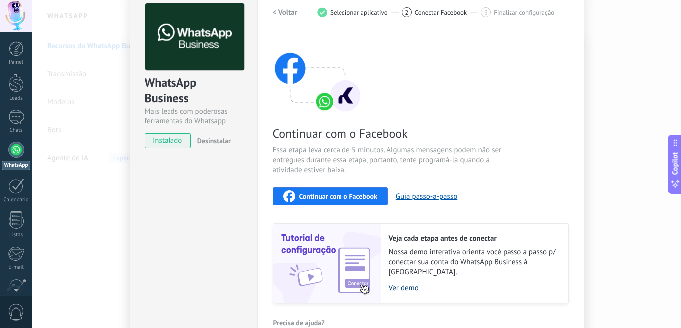
scroll to position [46, 0]
click at [332, 193] on span "Continuar com o Facebook" at bounding box center [338, 196] width 78 height 7
